Goal: Navigation & Orientation: Find specific page/section

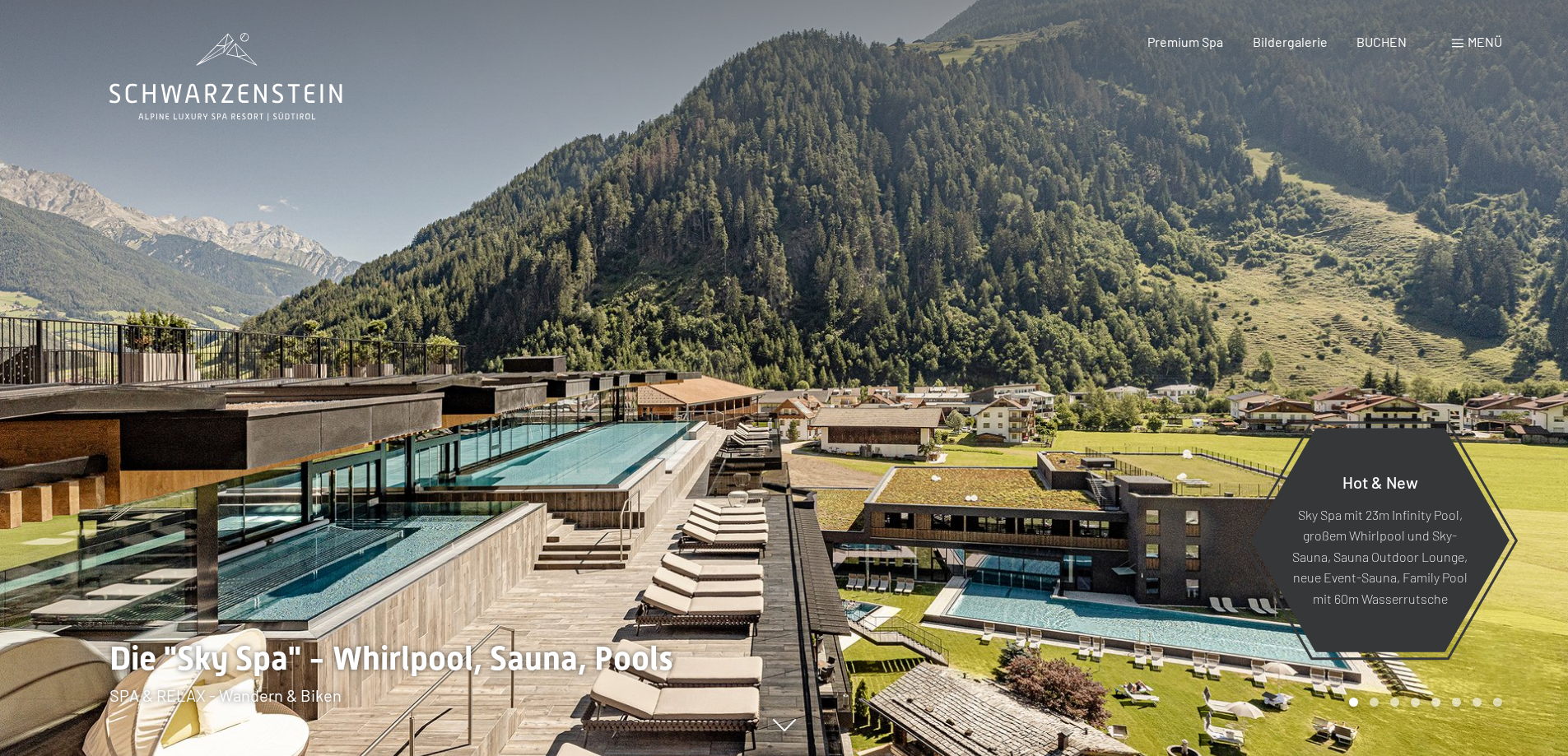
click at [1476, 51] on div "Buchen Anfragen Premium Spa Bildergalerie BUCHEN Menü DE IT EN Gutschein Bilder…" at bounding box center [1296, 42] width 413 height 18
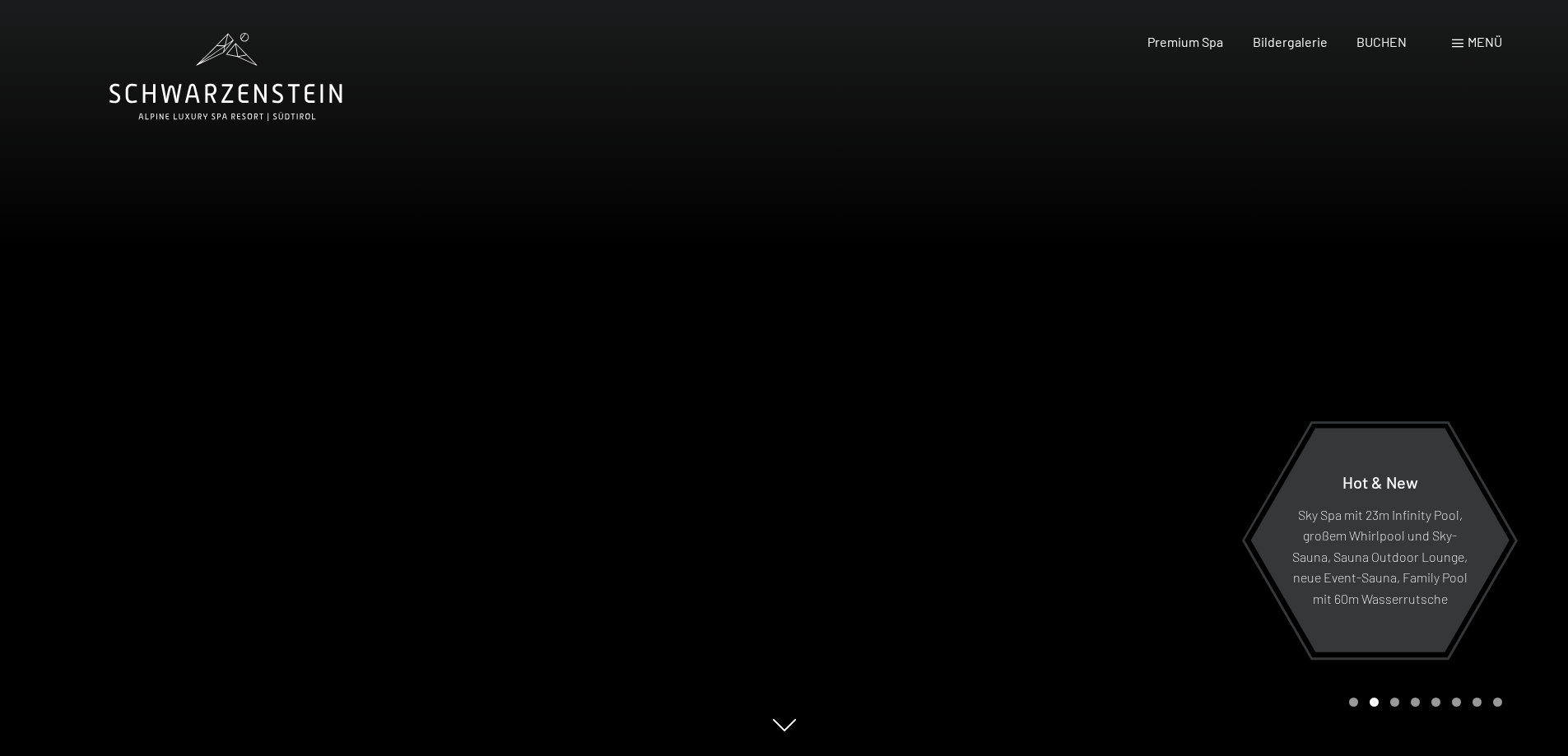
click at [1457, 48] on div "Menü" at bounding box center [1477, 42] width 50 height 18
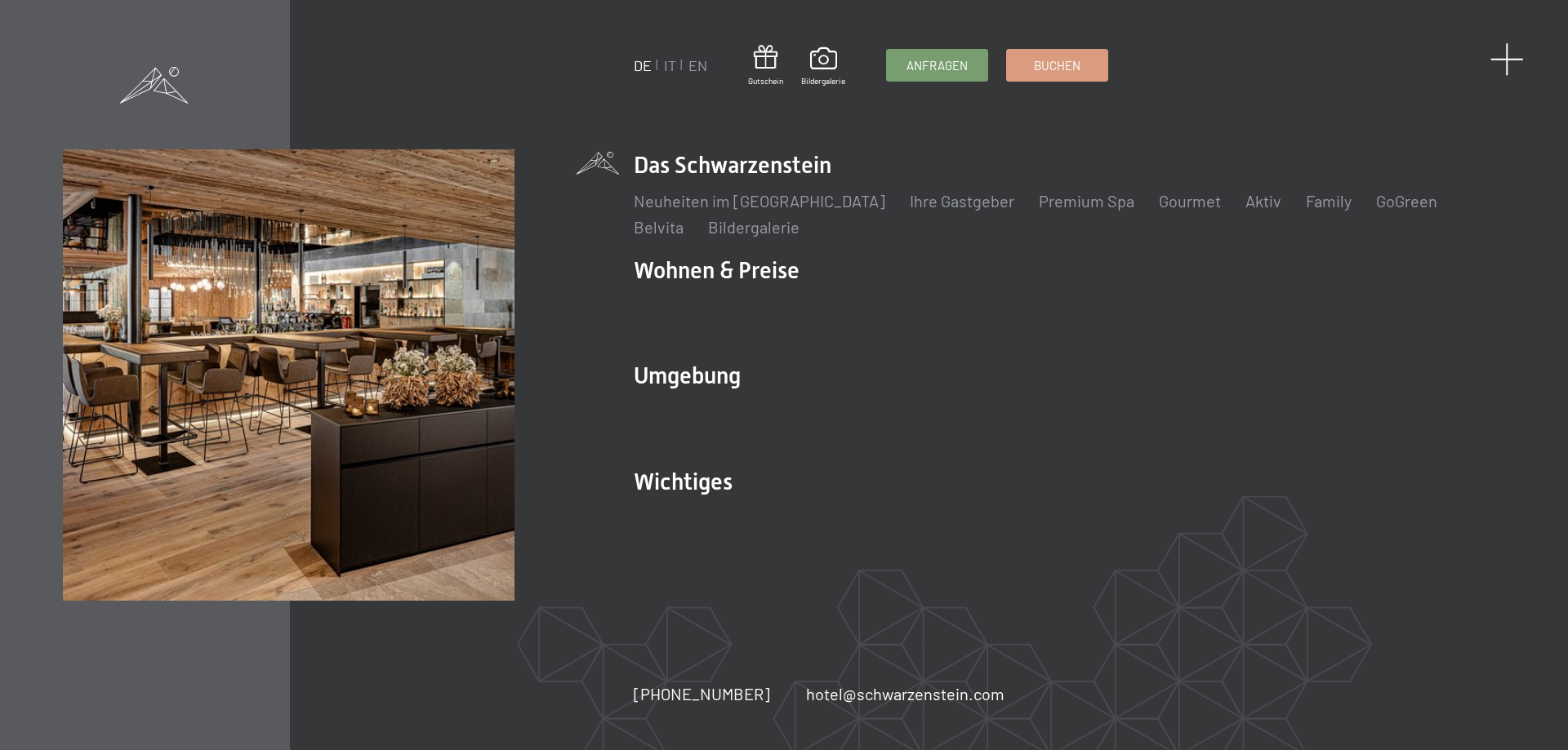
click at [1513, 56] on span at bounding box center [1507, 59] width 33 height 33
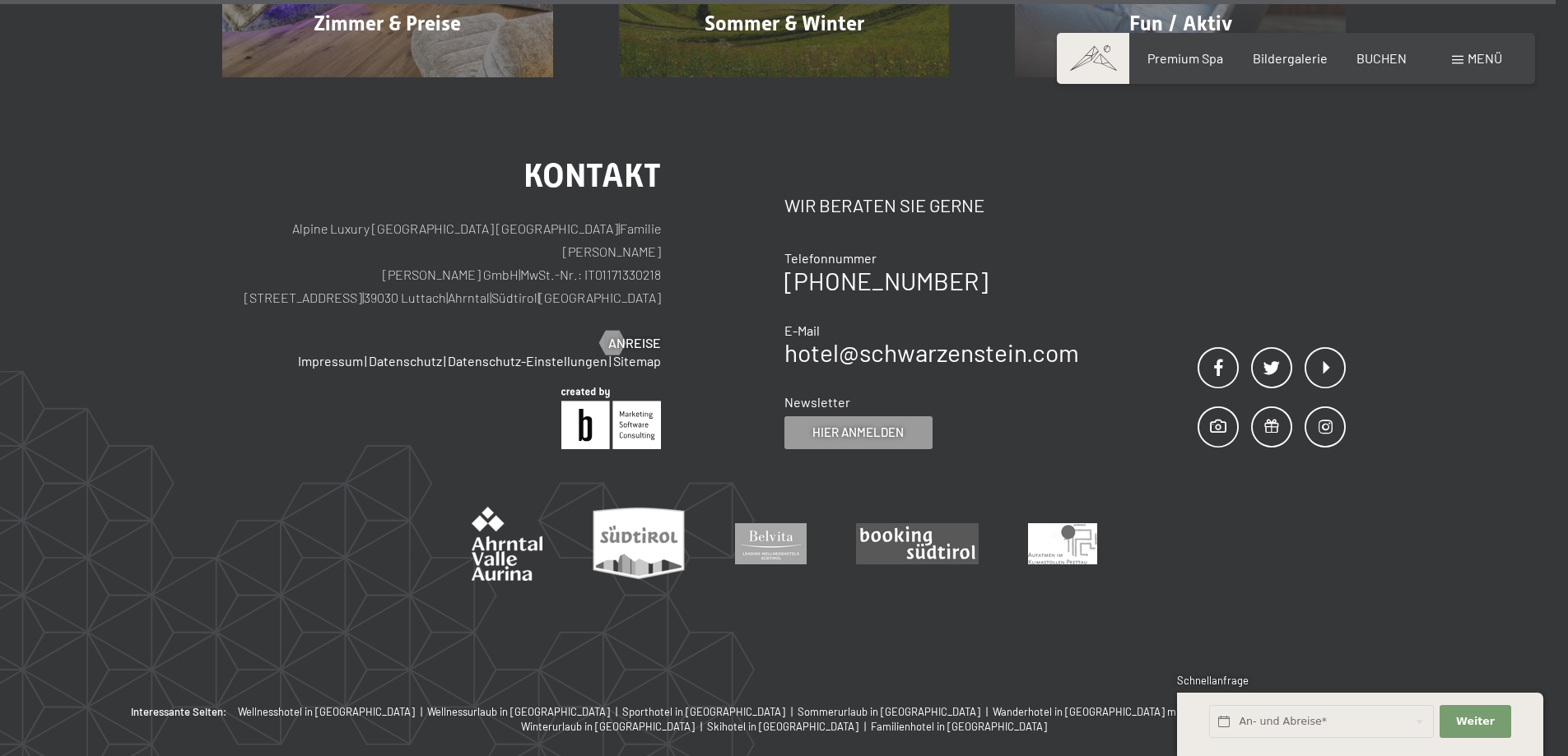
scroll to position [8383, 0]
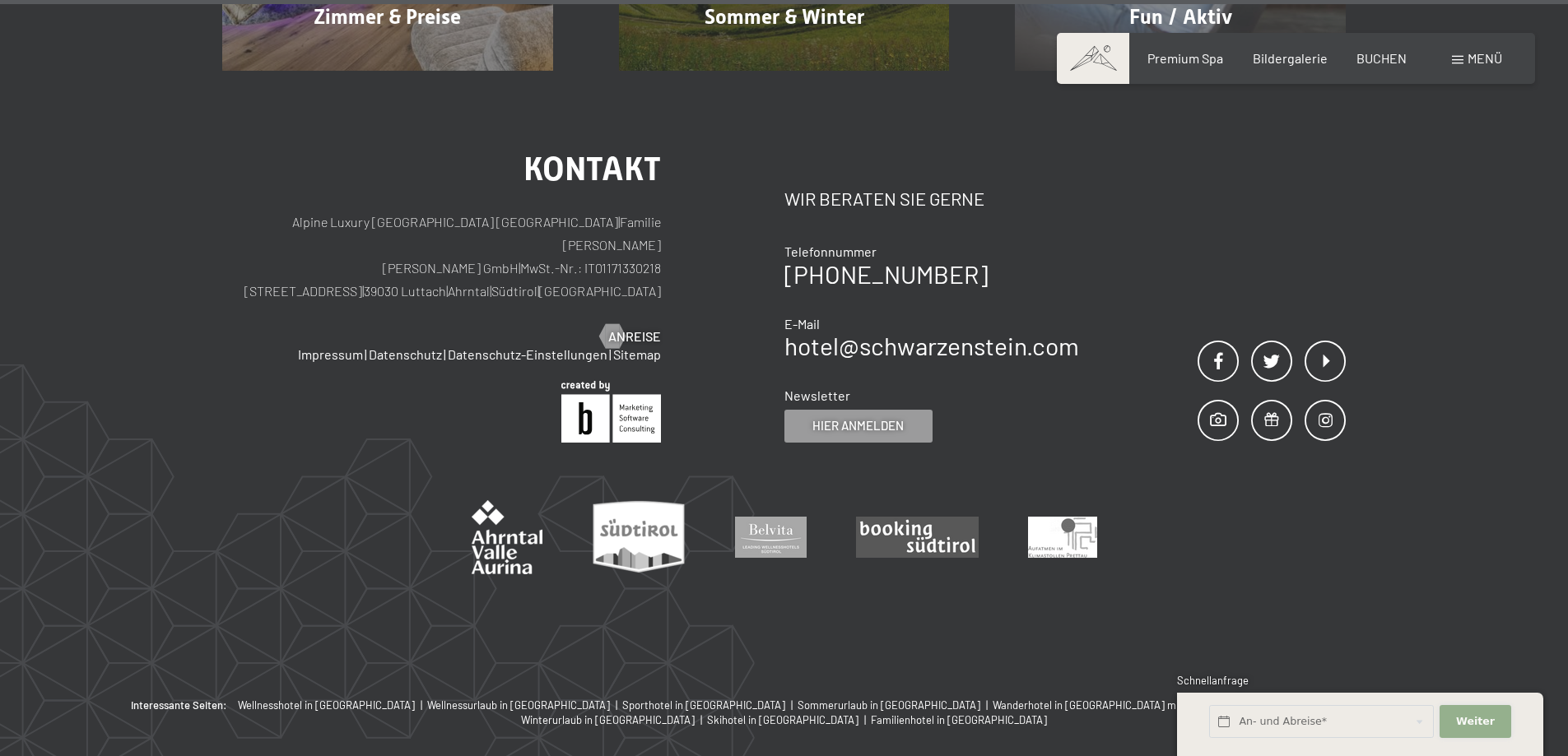
click at [1485, 717] on span "Weiter" at bounding box center [1476, 722] width 39 height 15
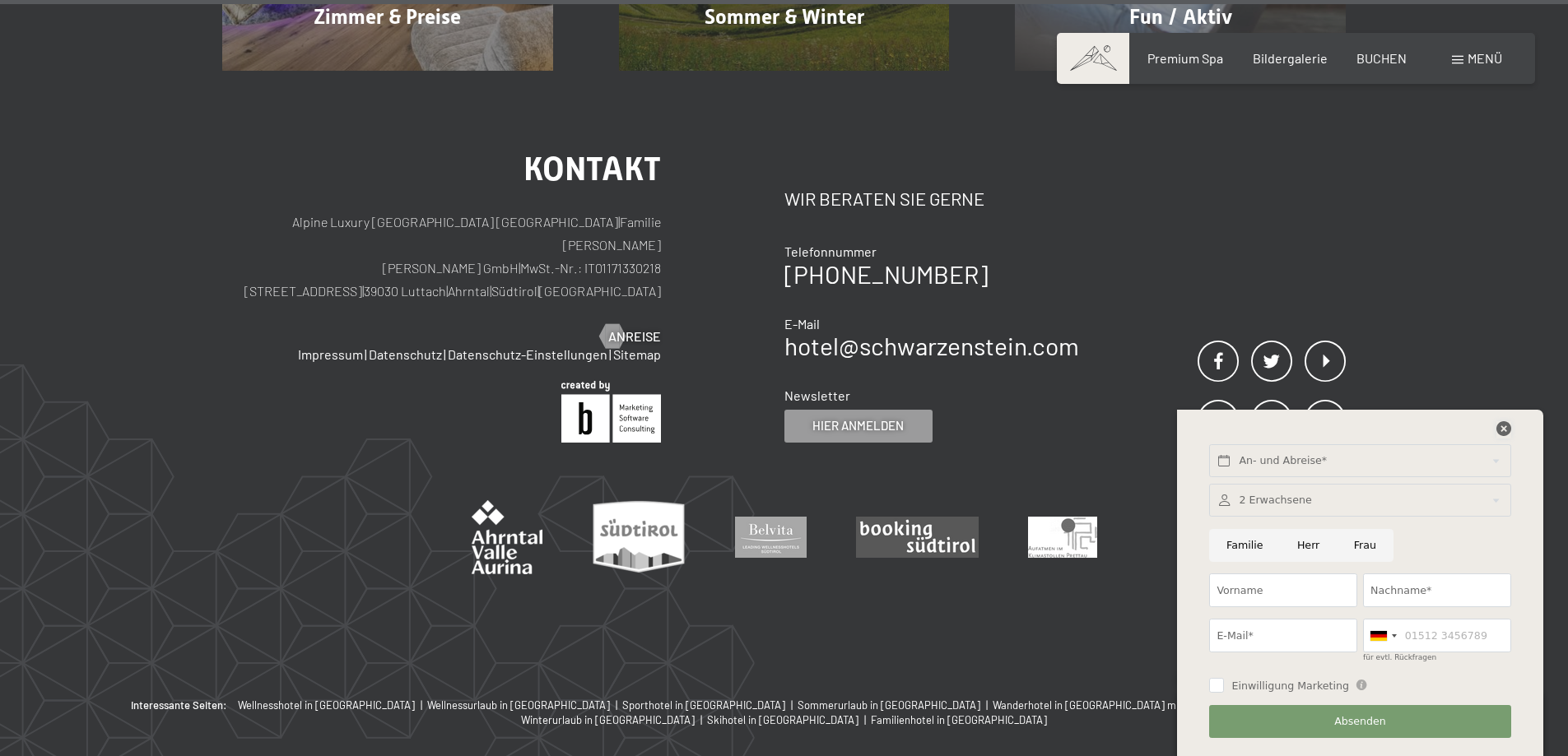
click at [1498, 428] on icon at bounding box center [1504, 429] width 15 height 15
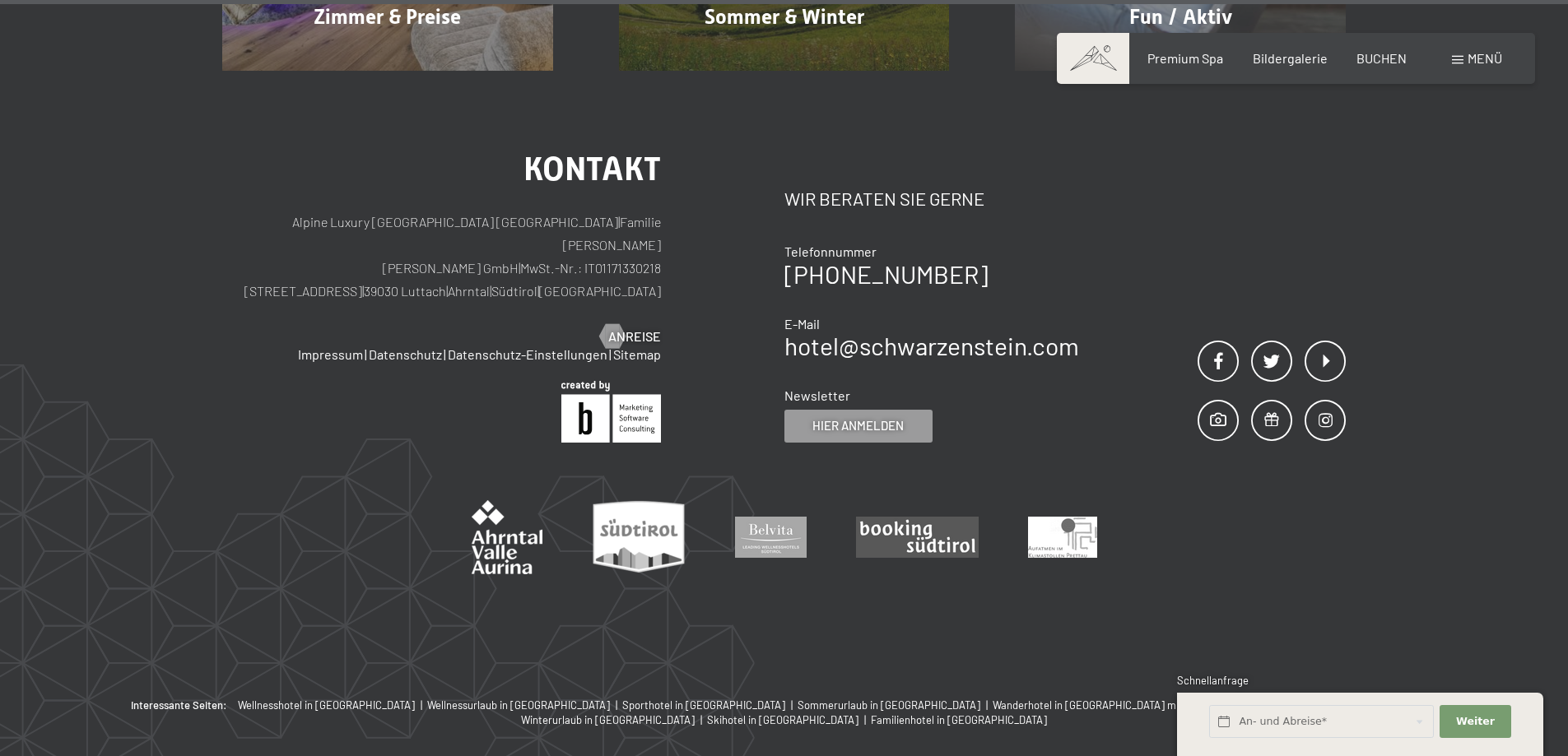
click at [1460, 57] on span at bounding box center [1458, 60] width 12 height 8
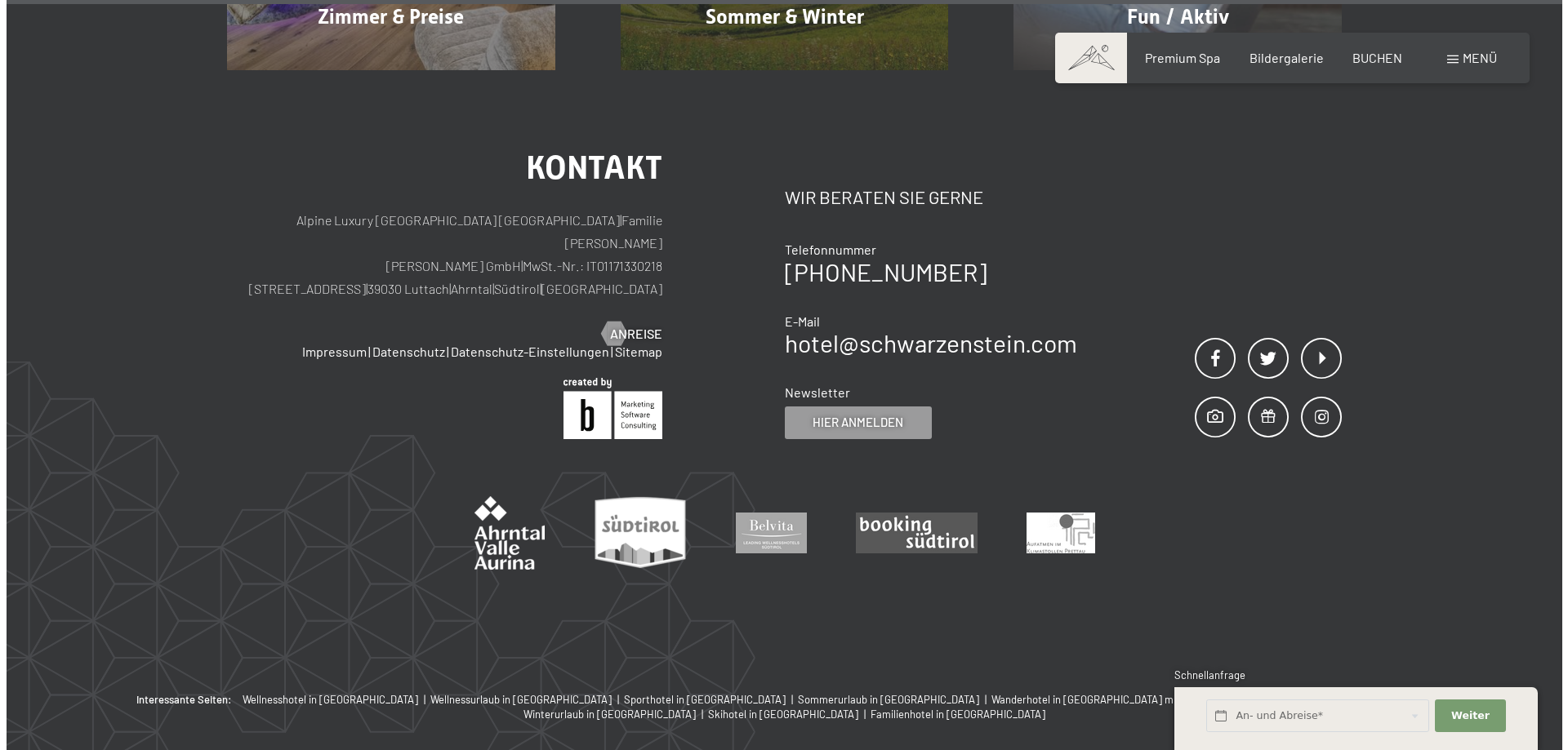
scroll to position [8352, 0]
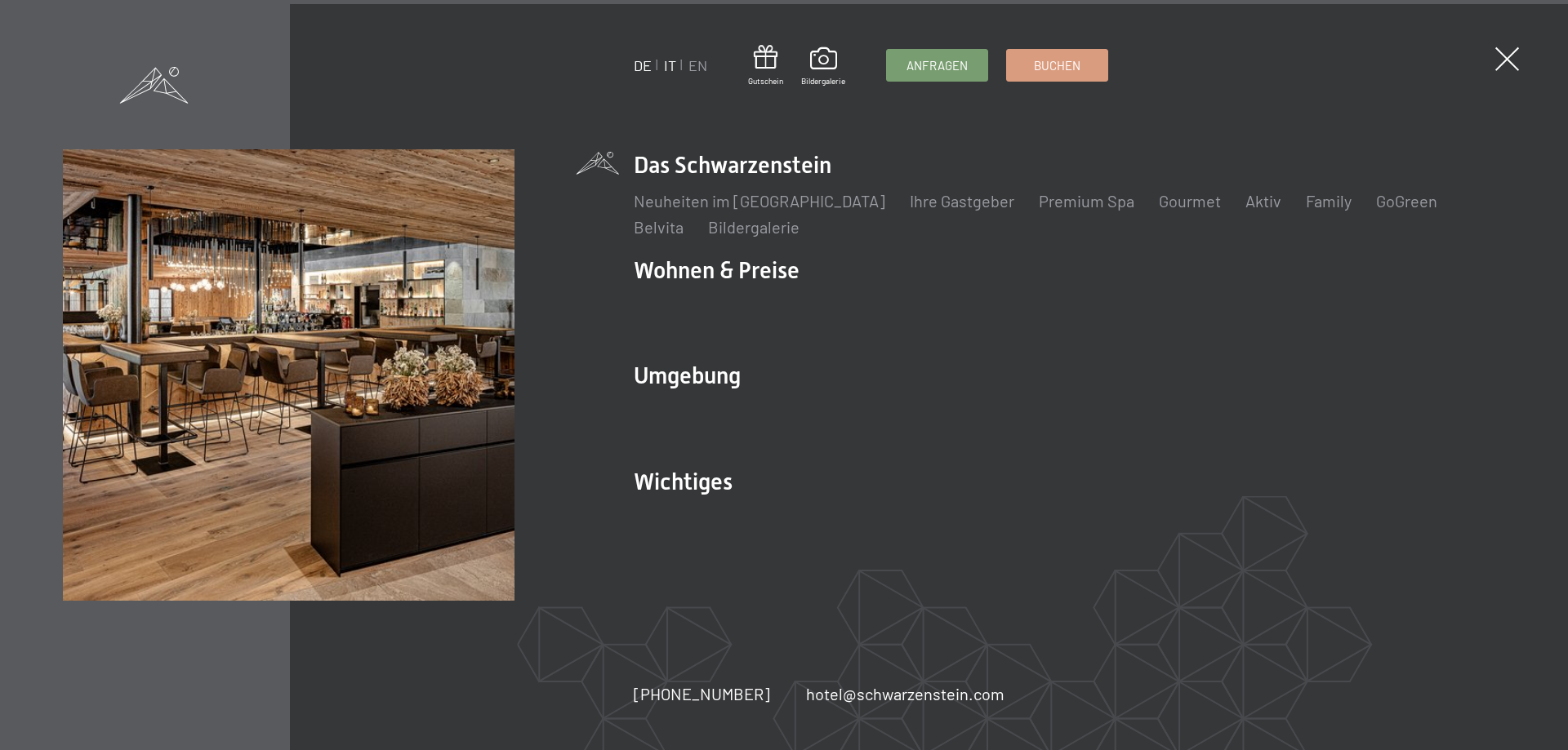
click at [669, 62] on link "IT" at bounding box center [670, 66] width 13 height 18
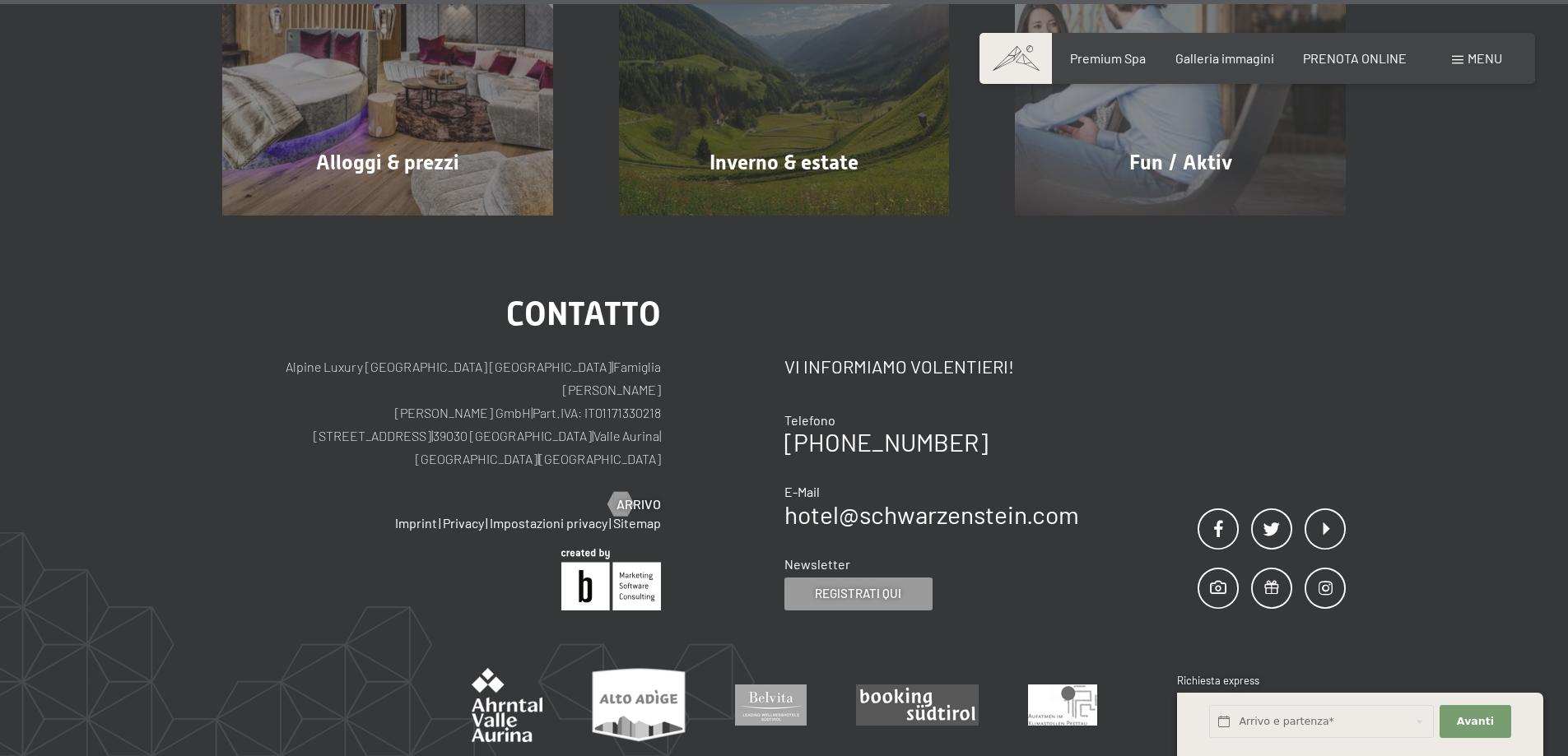
scroll to position [8369, 0]
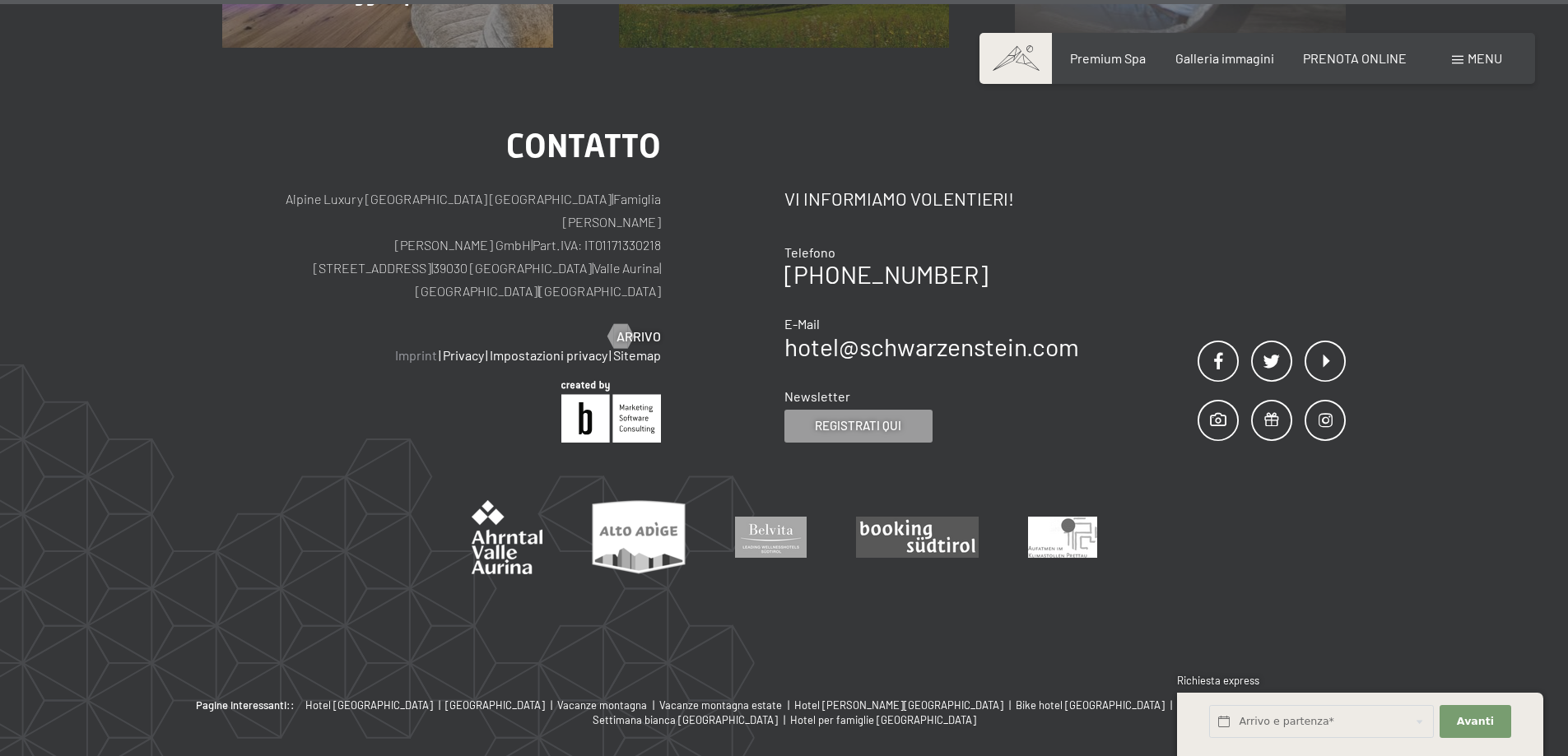
click at [413, 347] on link "Imprint" at bounding box center [416, 354] width 42 height 16
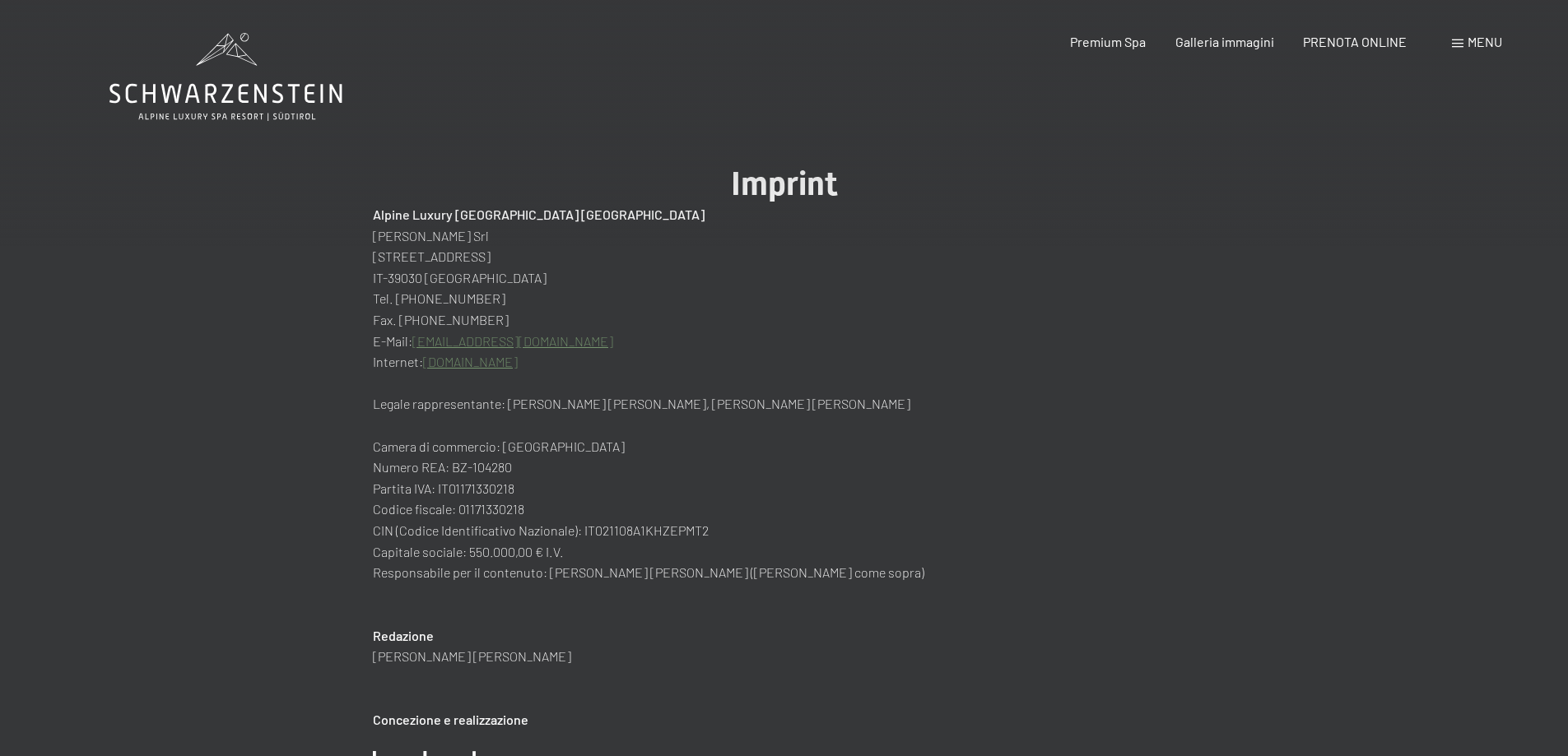
drag, startPoint x: 508, startPoint y: 234, endPoint x: 371, endPoint y: 233, distance: 137.0
copy p "Otmar Zimmerhofer Srl"
